Goal: Task Accomplishment & Management: Complete application form

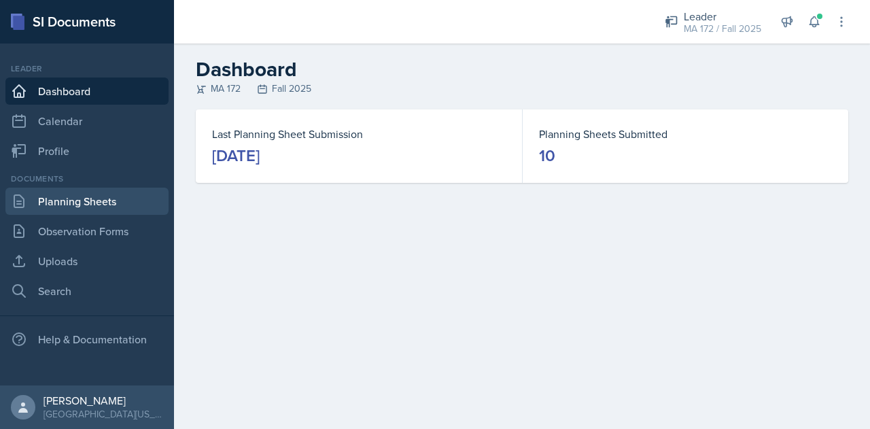
click at [57, 199] on link "Planning Sheets" at bounding box center [86, 201] width 163 height 27
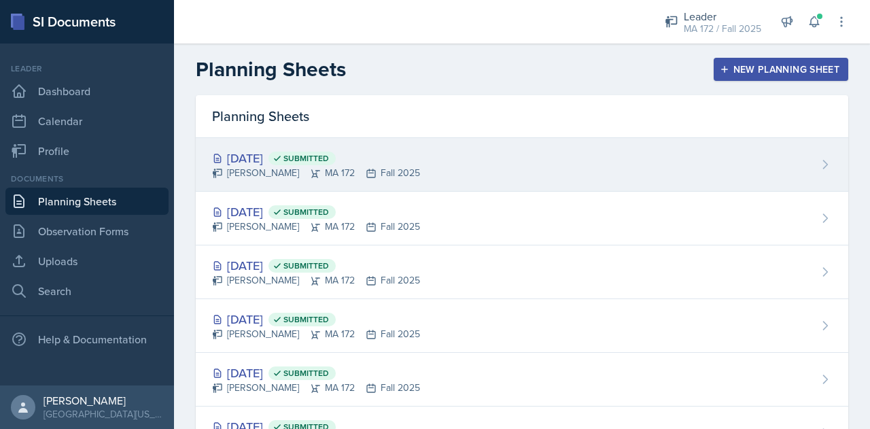
click at [421, 153] on div "[DATE] Submitted Sierra Harley MA 172 Fall 2025" at bounding box center [522, 165] width 652 height 54
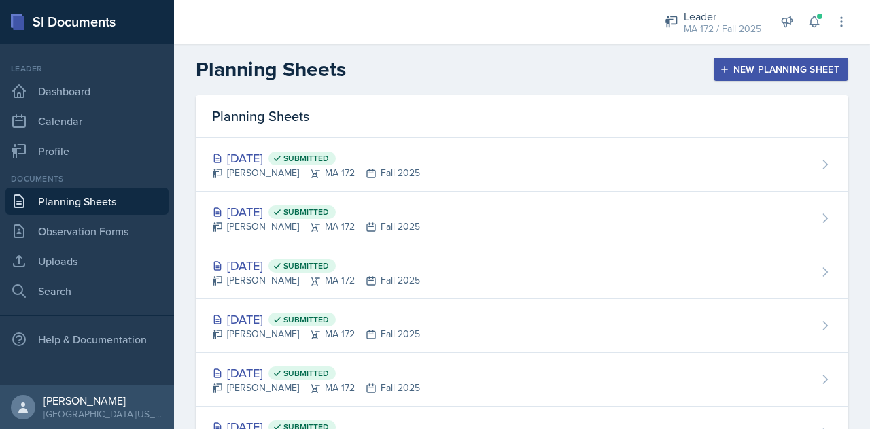
click at [746, 73] on div "New Planning Sheet" at bounding box center [780, 69] width 117 height 11
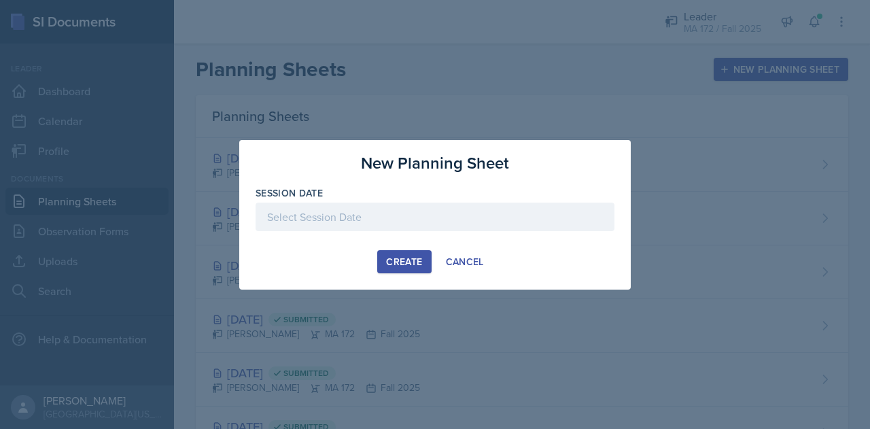
click at [421, 212] on div at bounding box center [435, 217] width 359 height 29
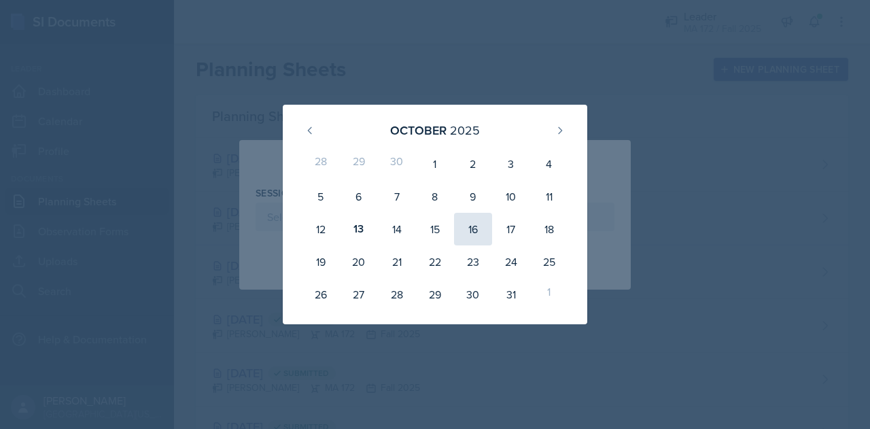
click at [475, 229] on div "16" at bounding box center [473, 229] width 38 height 33
type input "[DATE]"
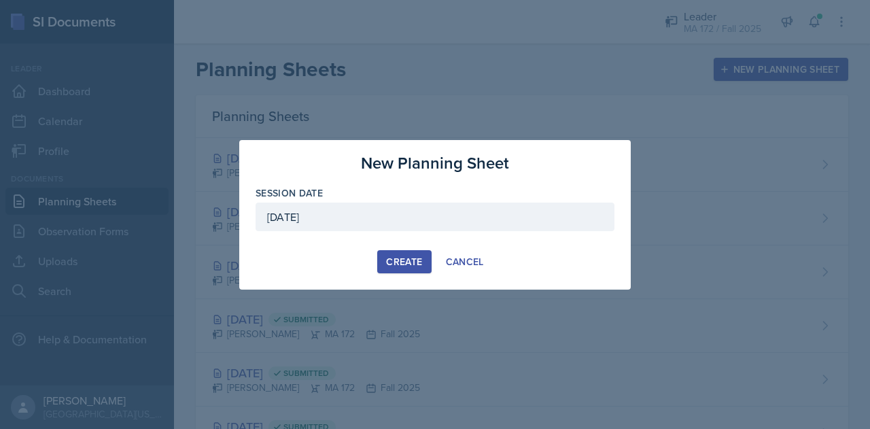
click at [384, 256] on button "Create" at bounding box center [404, 261] width 54 height 23
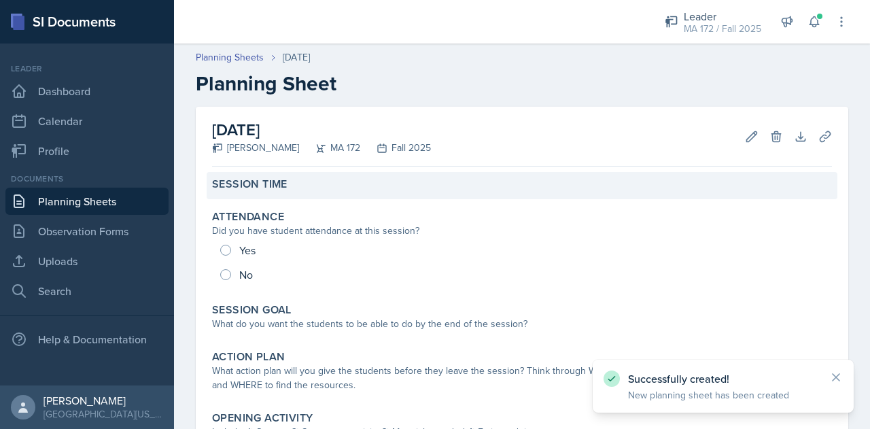
click at [274, 188] on label "Session Time" at bounding box center [249, 184] width 75 height 14
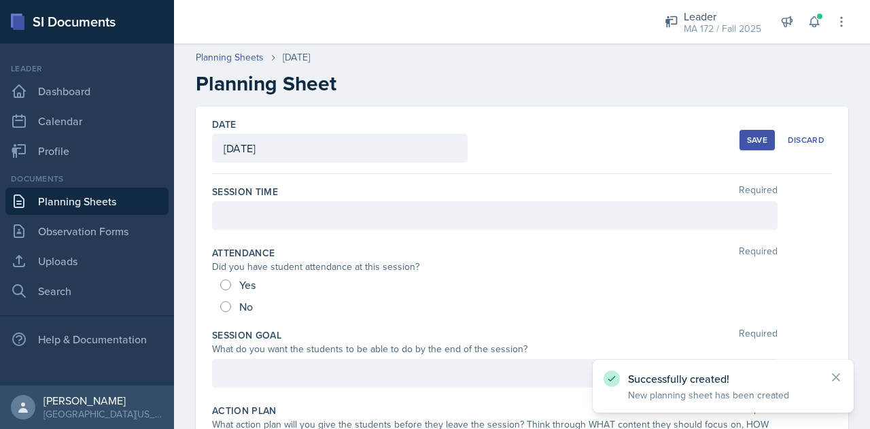
click at [257, 218] on div at bounding box center [494, 215] width 565 height 29
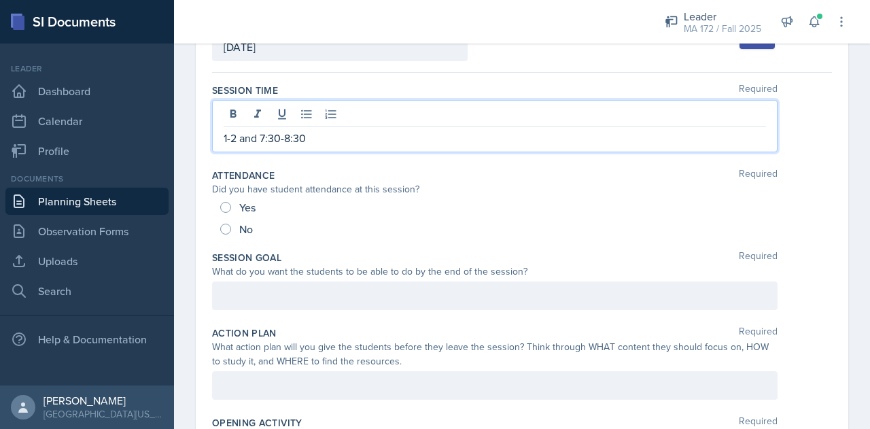
click at [252, 298] on p at bounding box center [495, 296] width 542 height 16
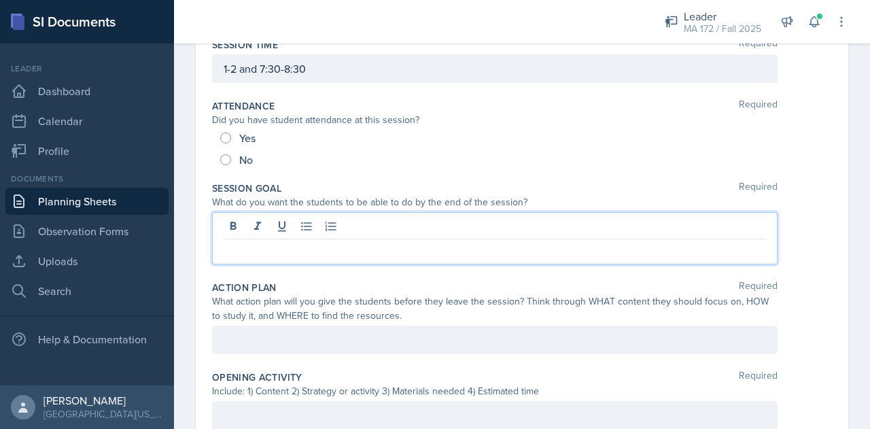
scroll to position [147, 0]
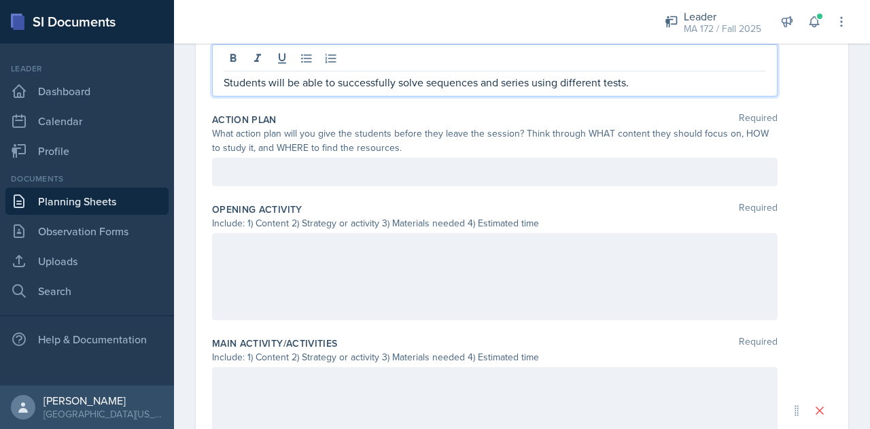
click at [347, 181] on div at bounding box center [494, 172] width 565 height 29
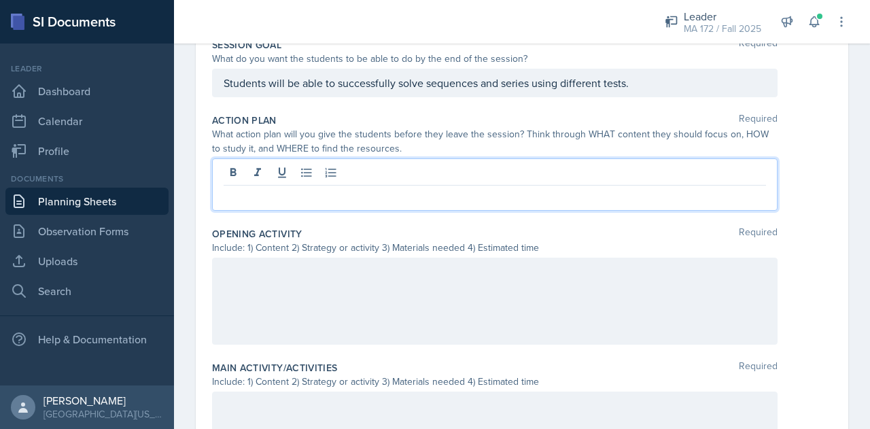
scroll to position [290, 0]
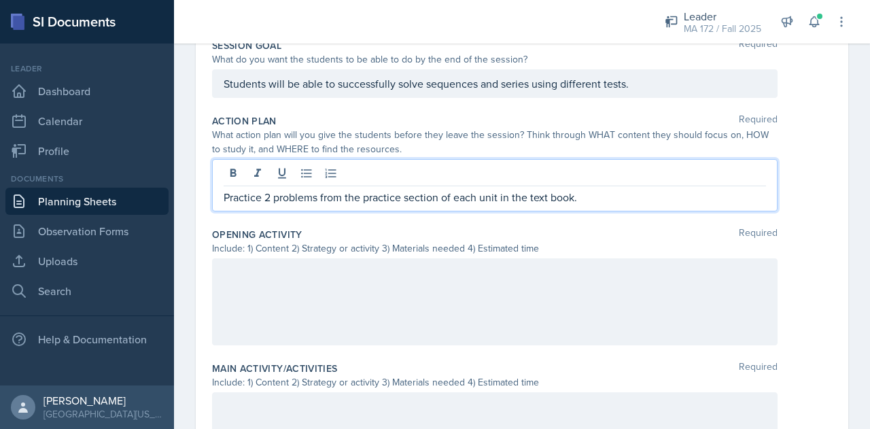
click at [265, 199] on p "Practice 2 problems from the practice section of each unit in the text book." at bounding box center [495, 197] width 542 height 16
click at [312, 199] on p "Practice problems from the practice section of each unit in the text book." at bounding box center [495, 197] width 542 height 16
click at [621, 203] on p "Practice problems 3 and 5 from the practice section of each unit in the text bo…" at bounding box center [495, 197] width 542 height 16
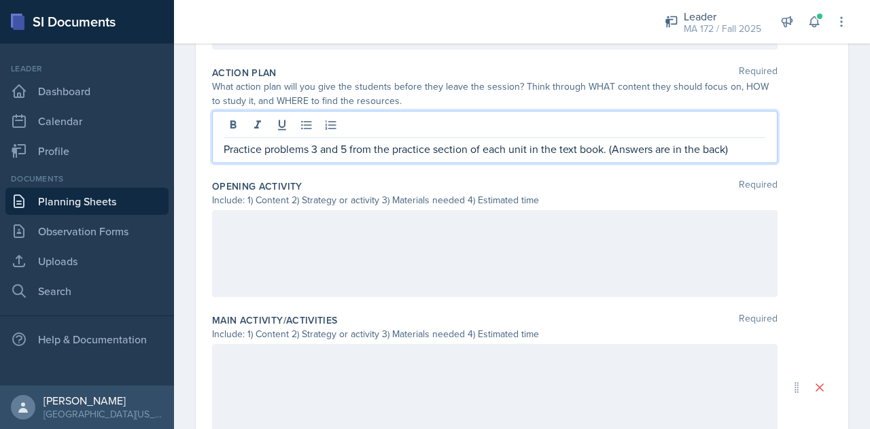
click at [498, 248] on div at bounding box center [494, 253] width 565 height 87
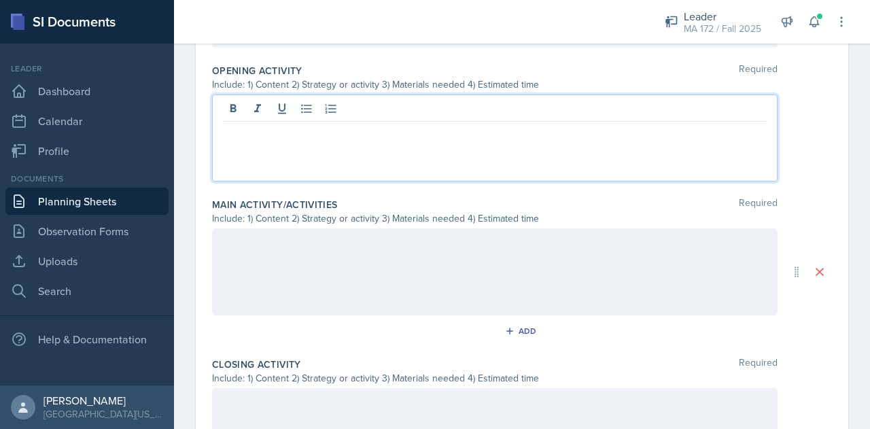
scroll to position [445, 0]
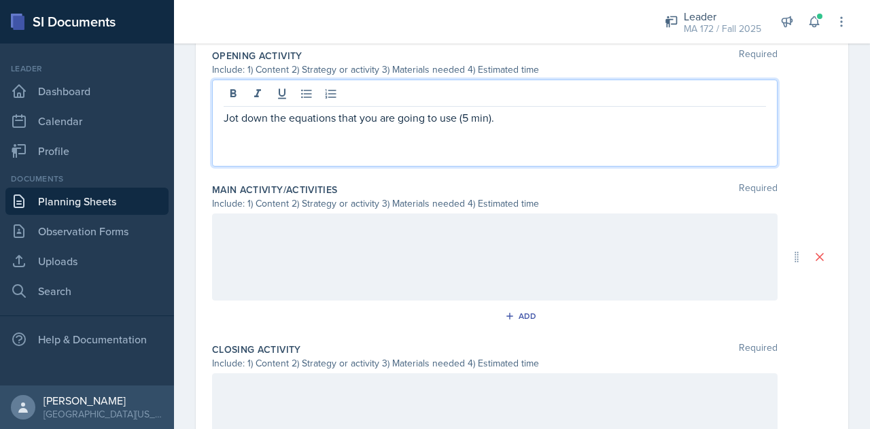
click at [423, 249] on div at bounding box center [494, 256] width 565 height 87
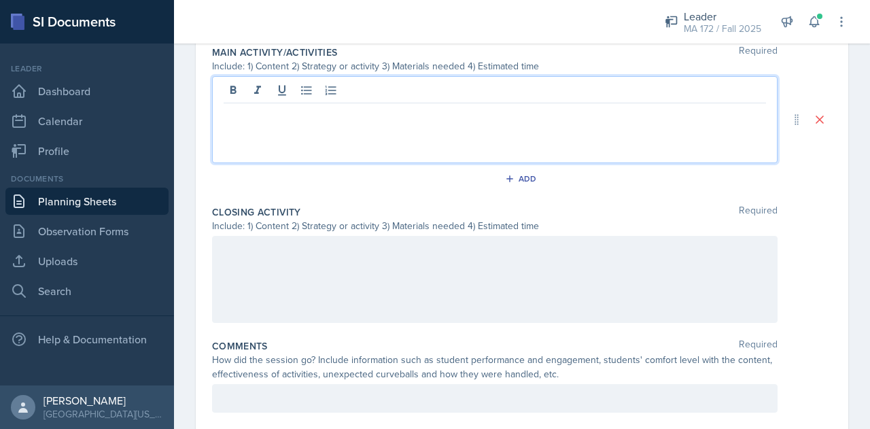
scroll to position [585, 0]
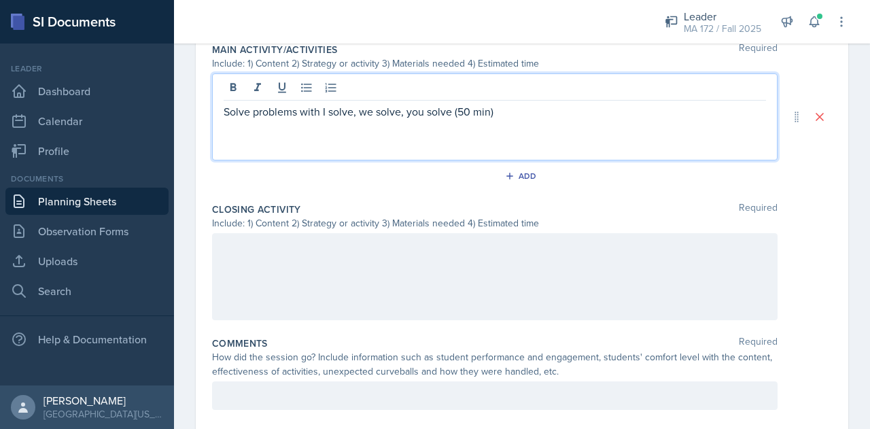
click at [423, 249] on div at bounding box center [494, 276] width 565 height 87
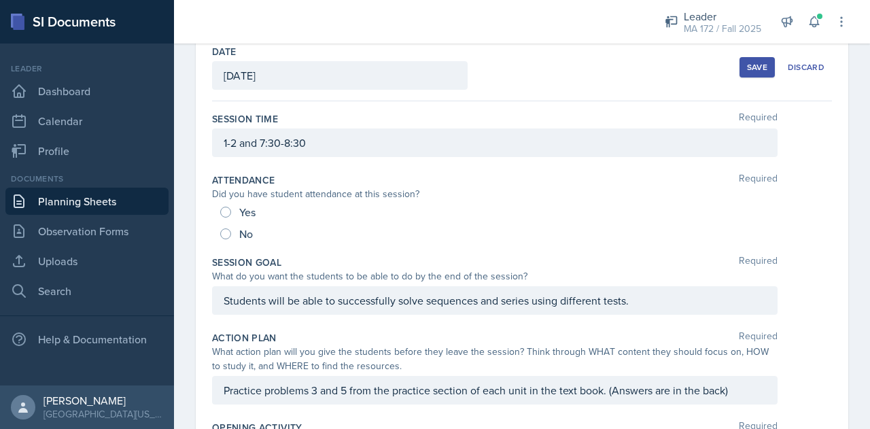
scroll to position [0, 0]
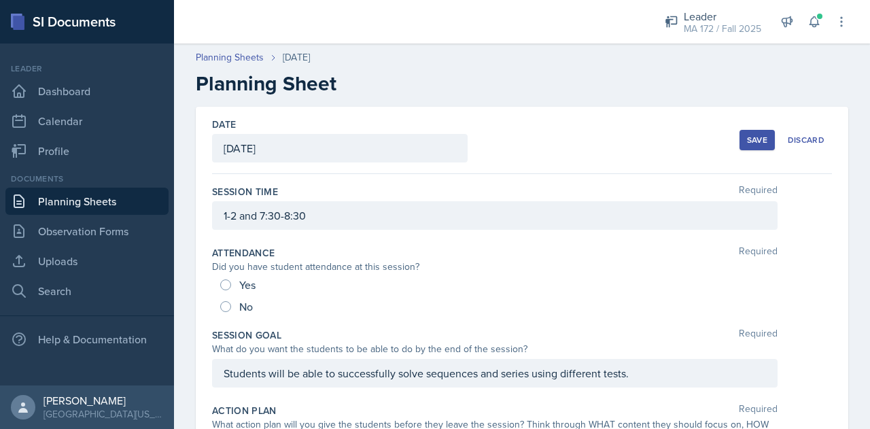
click at [754, 141] on div "Save" at bounding box center [757, 140] width 20 height 11
